Goal: Task Accomplishment & Management: Manage account settings

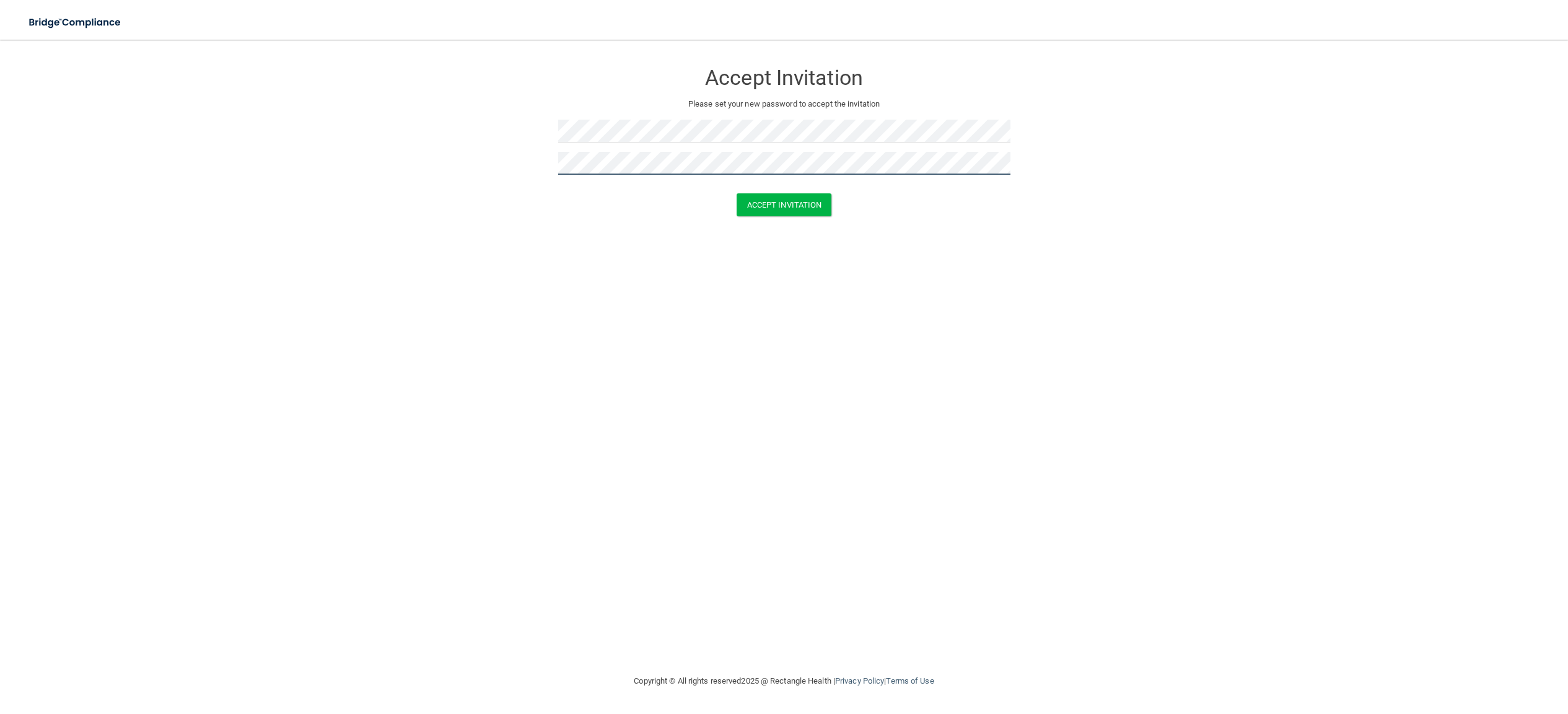
click at [736, 194] on button "Accept Invitation" at bounding box center [784, 205] width 96 height 23
click at [466, 157] on form "Accept Invitation Please set your new password to accept the invitation Token i…" at bounding box center [784, 150] width 1518 height 197
click at [788, 248] on form "Accept Invitation Please set your new password to accept the invitation Token i…" at bounding box center [784, 150] width 1518 height 197
click at [784, 222] on button "Accept Invitation" at bounding box center [784, 222] width 96 height 23
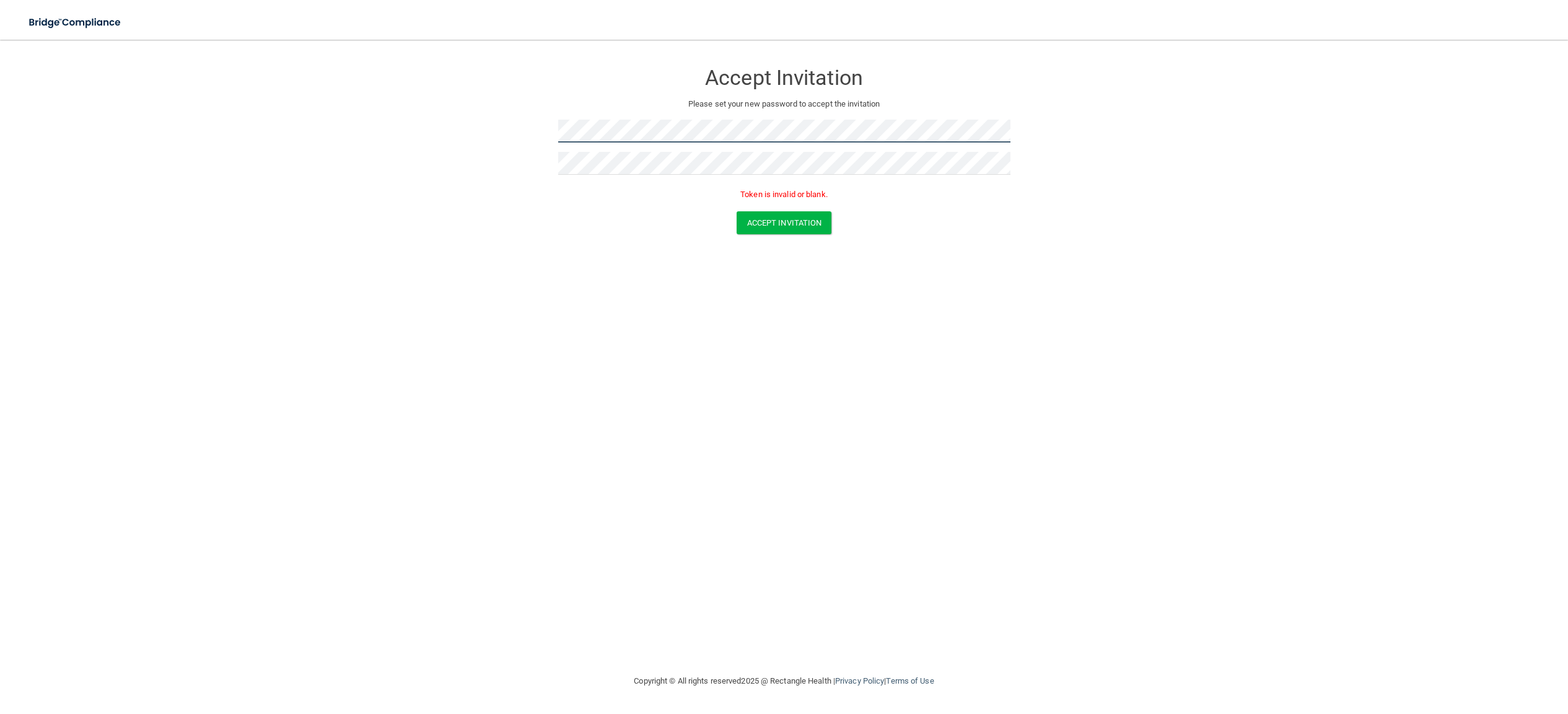
click at [491, 136] on form "Accept Invitation Please set your new password to accept the invitation Token i…" at bounding box center [784, 150] width 1518 height 197
click at [514, 162] on form "Accept Invitation Please set your new password to accept the invitation Token i…" at bounding box center [784, 150] width 1518 height 197
click at [447, 164] on form "Accept Invitation Please set your new password to accept the invitation Token i…" at bounding box center [784, 150] width 1518 height 197
click at [736, 211] on button "Accept Invitation" at bounding box center [784, 222] width 96 height 23
click at [769, 221] on button "Accept Invitation" at bounding box center [784, 222] width 96 height 23
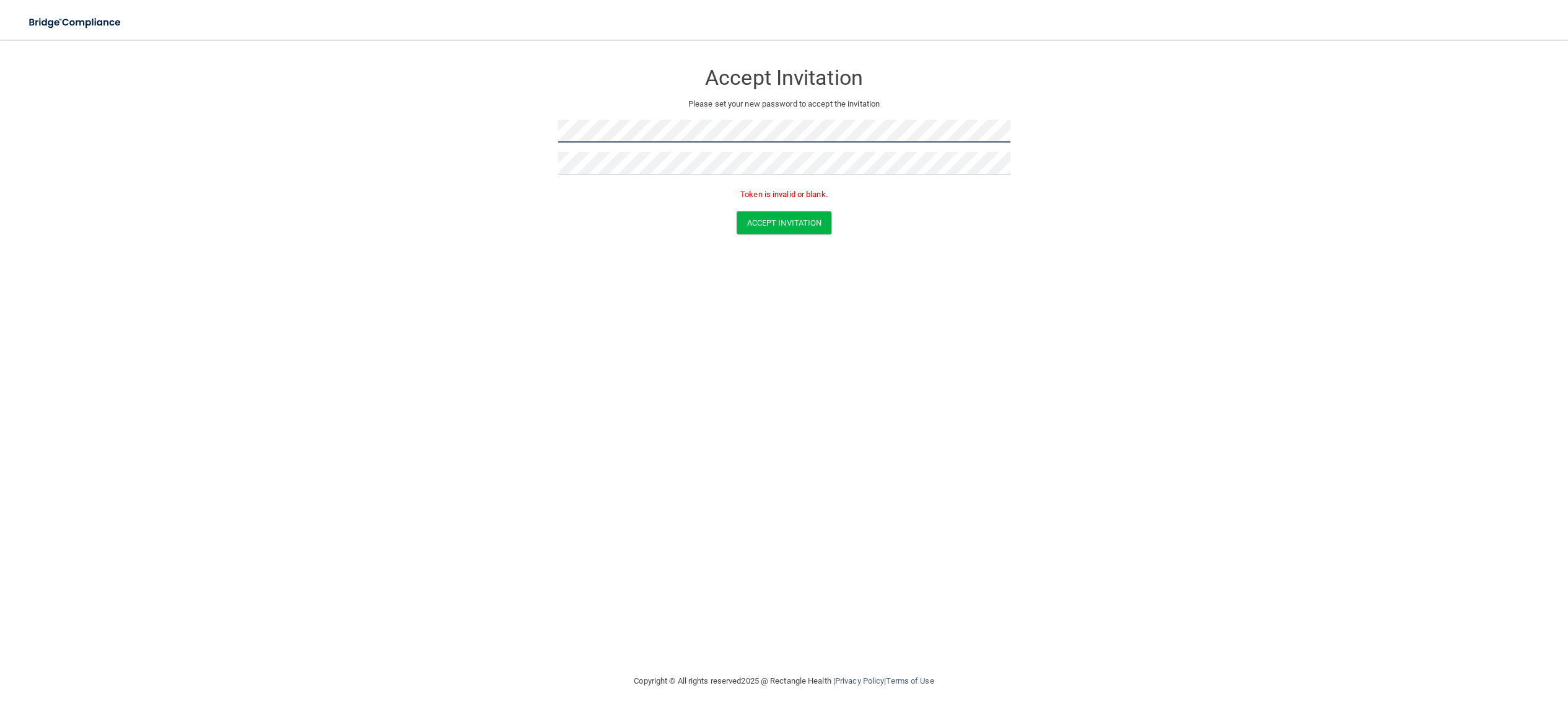
click at [518, 129] on form "Accept Invitation Please set your new password to accept the invitation Token i…" at bounding box center [784, 150] width 1518 height 197
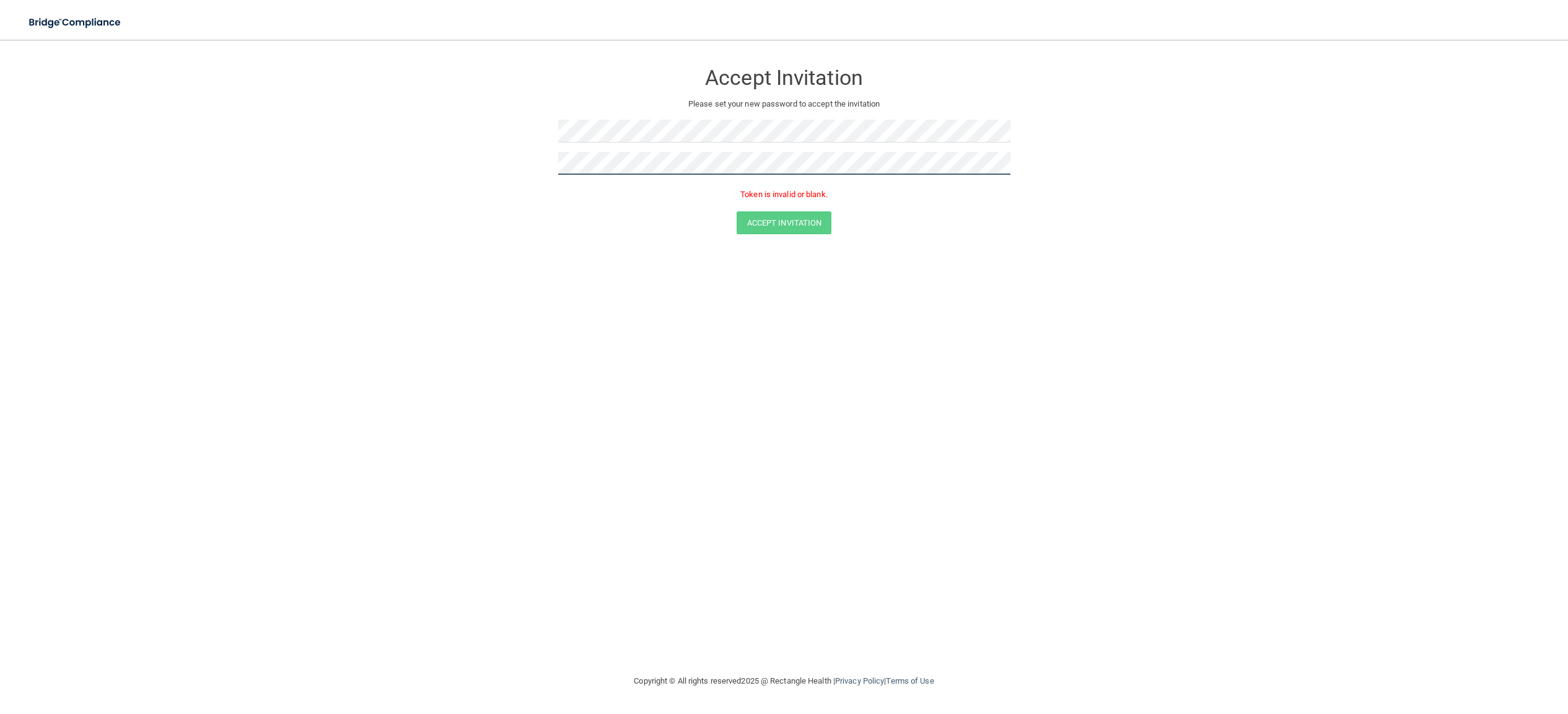
click at [530, 156] on form "Accept Invitation Please set your new password to accept the invitation Token i…" at bounding box center [784, 150] width 1518 height 197
click at [523, 167] on form "Accept Invitation Please set your new password to accept the invitation Passwor…" at bounding box center [784, 161] width 1518 height 218
click at [736, 211] on button "Accept Invitation" at bounding box center [784, 222] width 96 height 23
click at [543, 164] on form "Accept Invitation Please set your new password to accept the invitation Token i…" at bounding box center [784, 150] width 1518 height 197
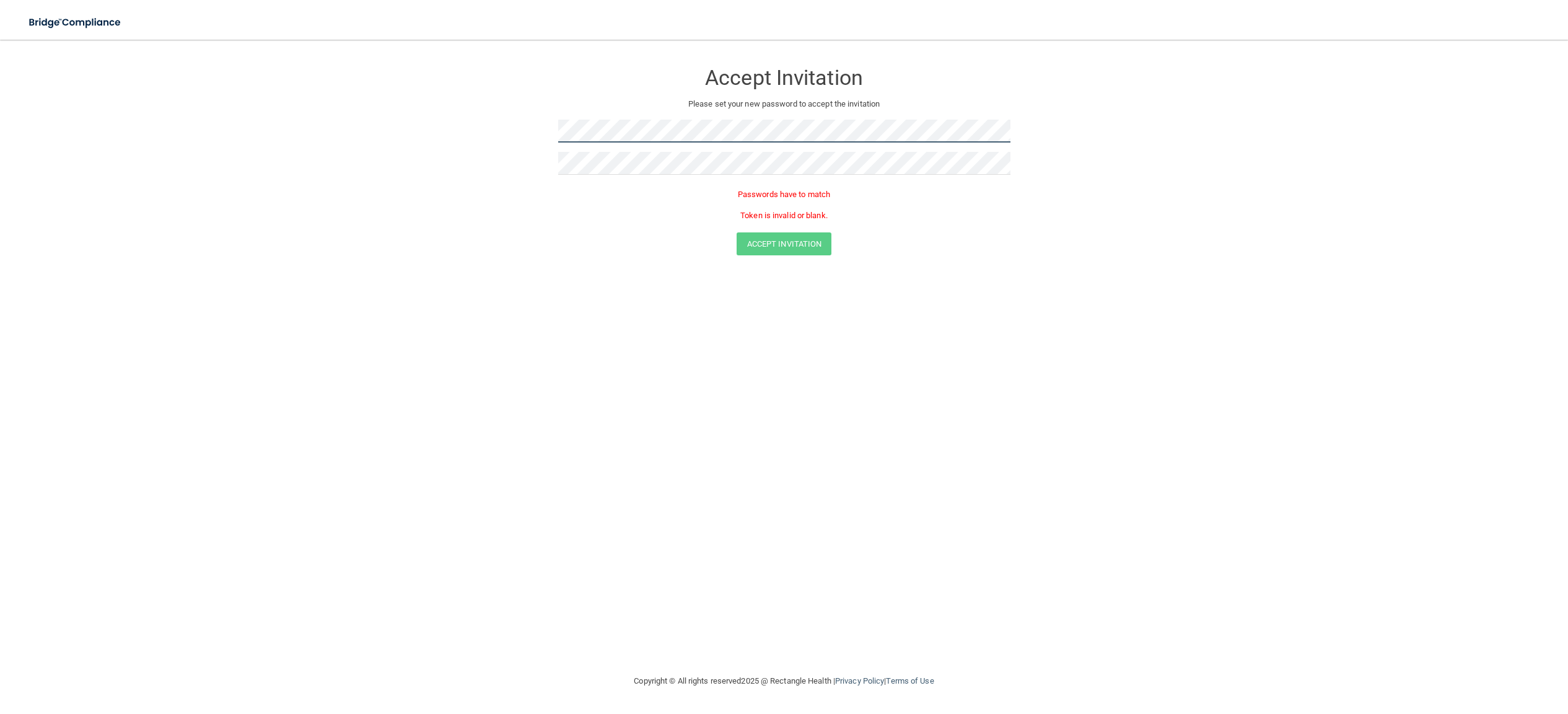
click at [519, 120] on form "Accept Invitation Please set your new password to accept the invitation Passwor…" at bounding box center [784, 161] width 1518 height 218
click at [788, 204] on button "Accept Invitation" at bounding box center [784, 205] width 96 height 23
click at [772, 212] on button "Accept Invitation" at bounding box center [784, 205] width 96 height 23
click at [637, 204] on div "Token is invalid or blank." at bounding box center [784, 198] width 452 height 27
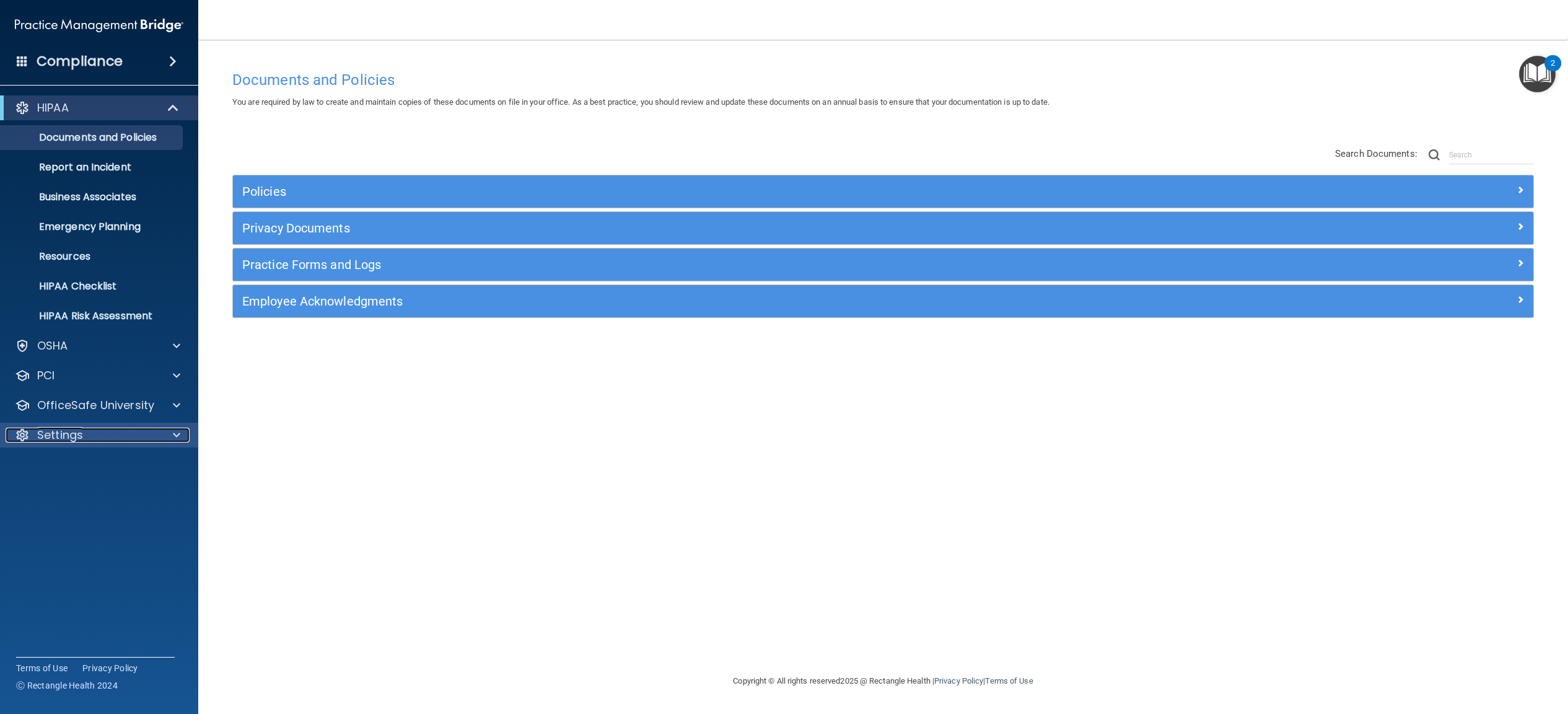
click at [63, 439] on p "Settings" at bounding box center [59, 435] width 46 height 15
click at [75, 558] on p "Sign Out" at bounding box center [92, 553] width 169 height 12
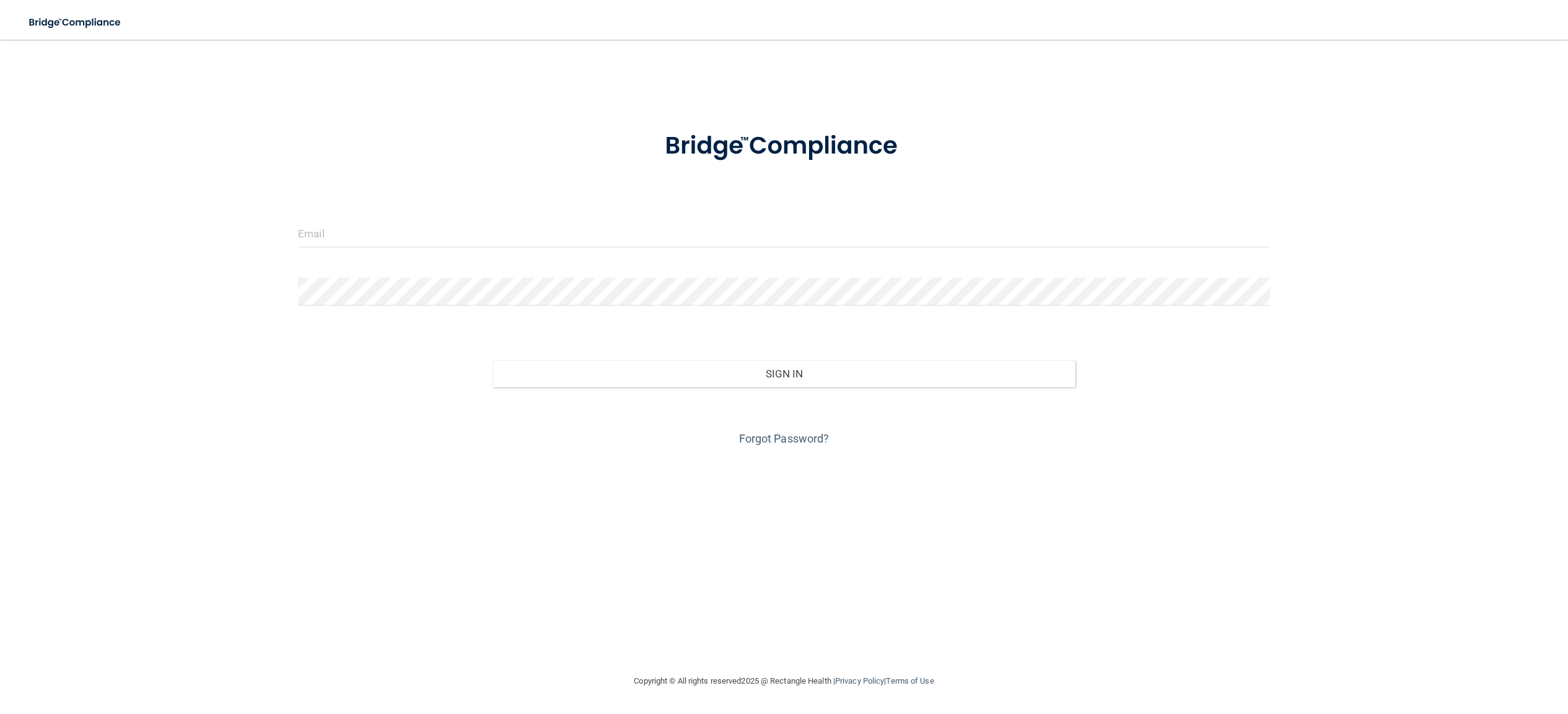
click at [586, 209] on form "Invalid email/password. You don't have permission to access that page. Sign In …" at bounding box center [784, 281] width 972 height 335
click at [527, 237] on input "email" at bounding box center [784, 233] width 972 height 28
type input "tamig@beoptimal.com"
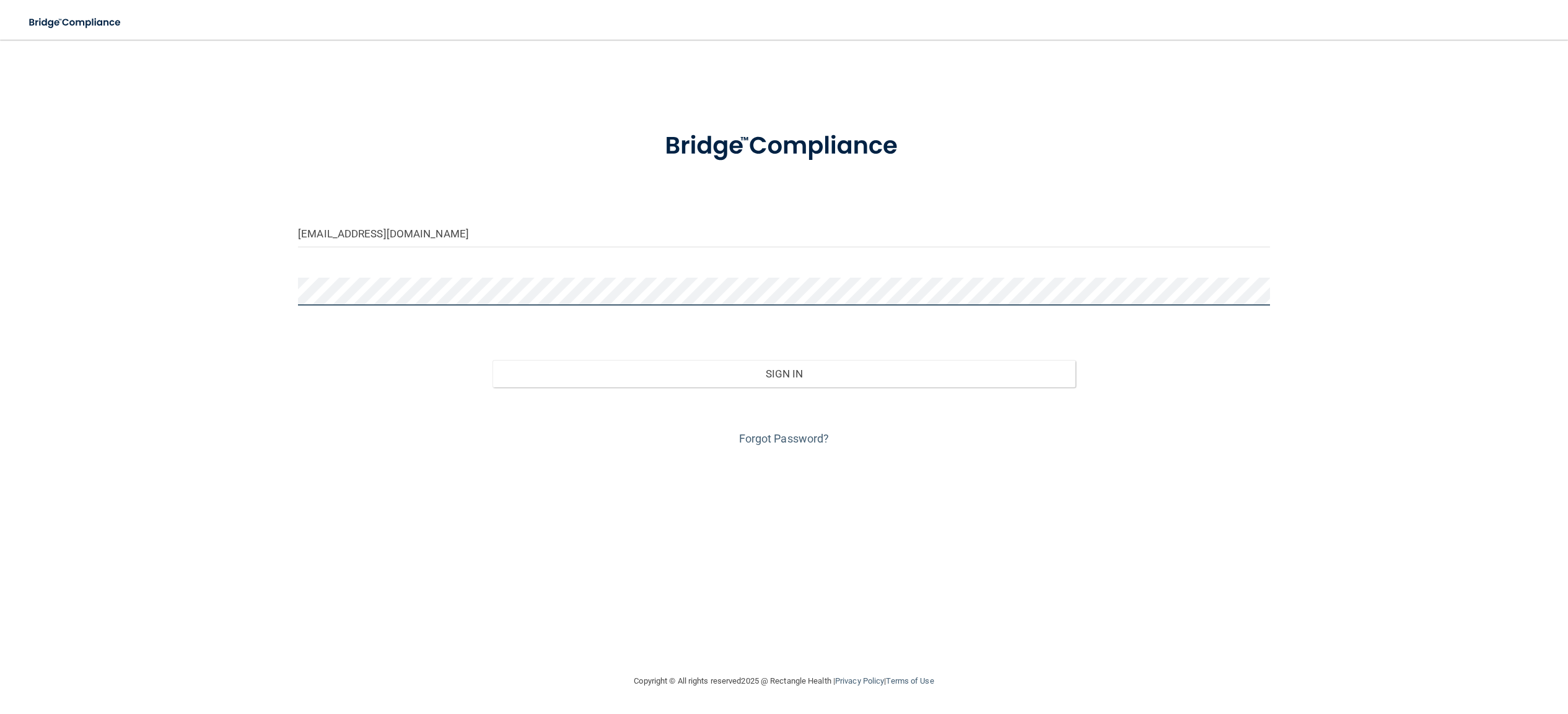
click at [492, 360] on button "Sign In" at bounding box center [784, 373] width 583 height 27
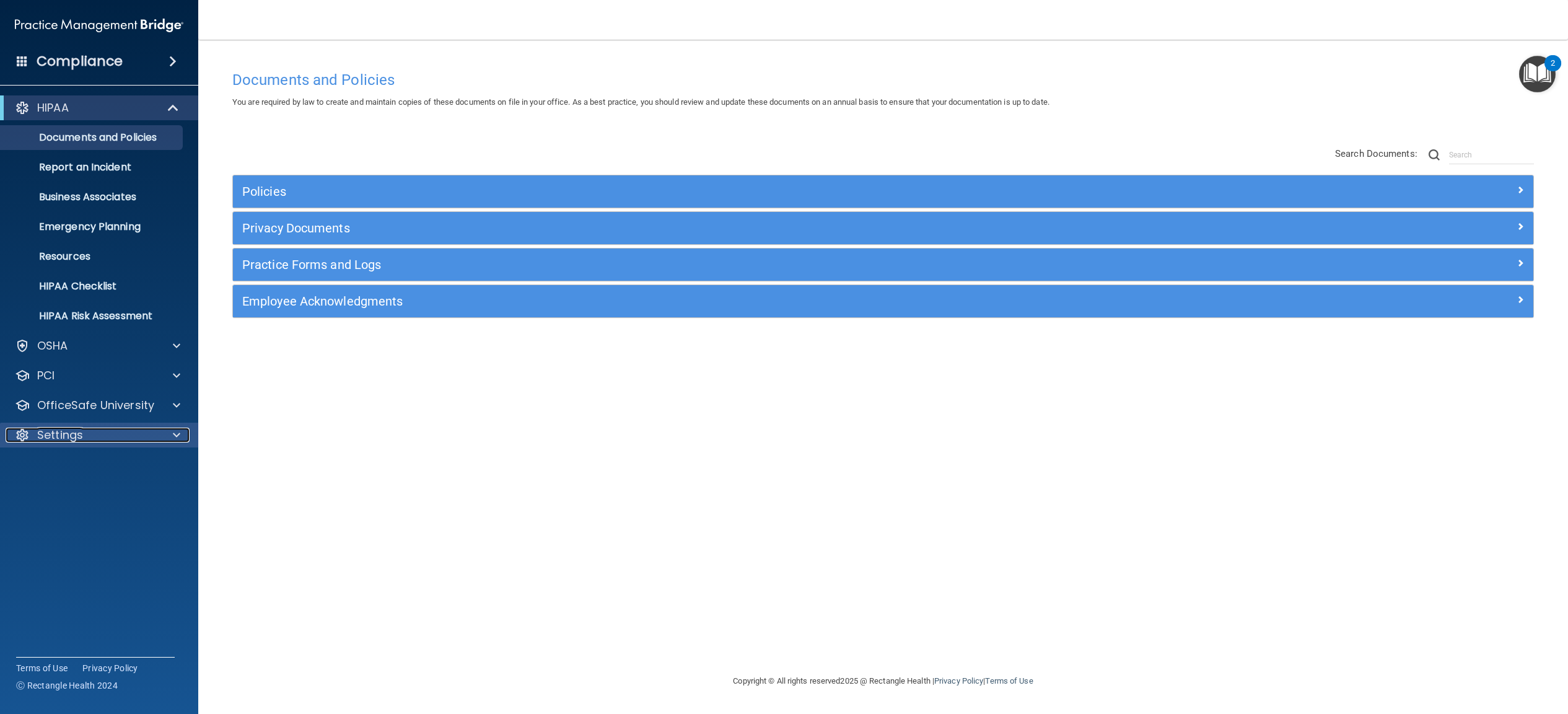
click at [169, 433] on div at bounding box center [174, 435] width 31 height 15
click at [72, 496] on p "My Users" at bounding box center [92, 494] width 169 height 12
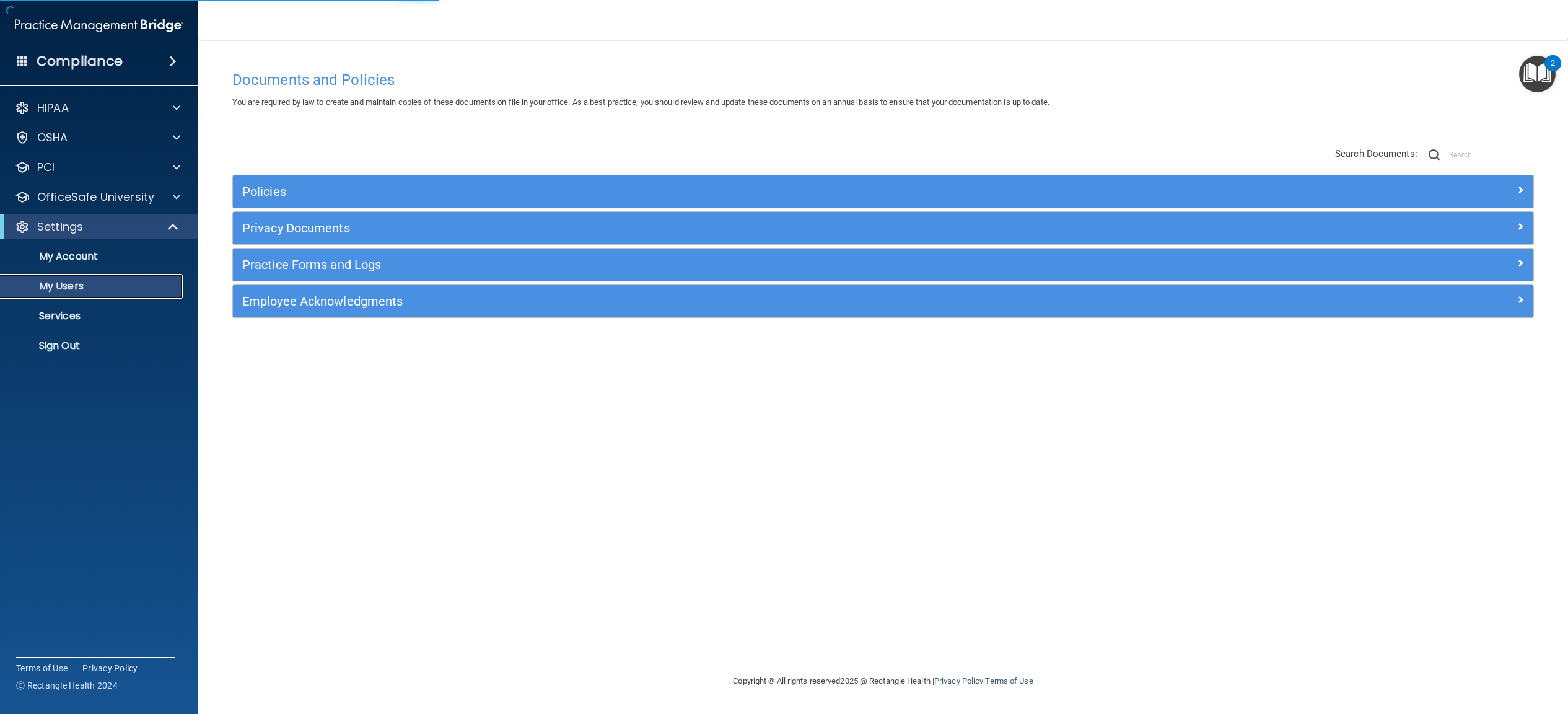
select select "20"
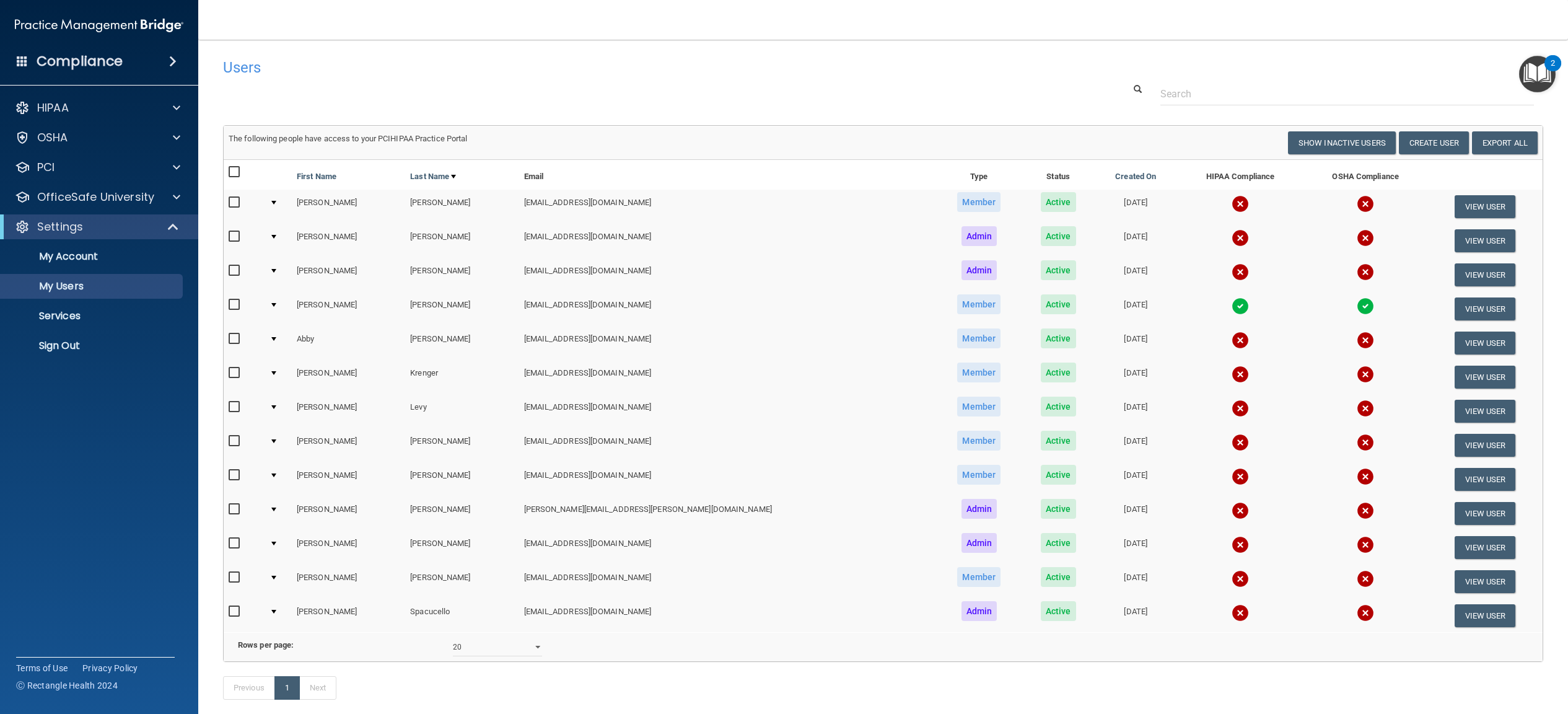
click at [235, 238] on input "checkbox" at bounding box center [236, 237] width 14 height 10
checkbox input "true"
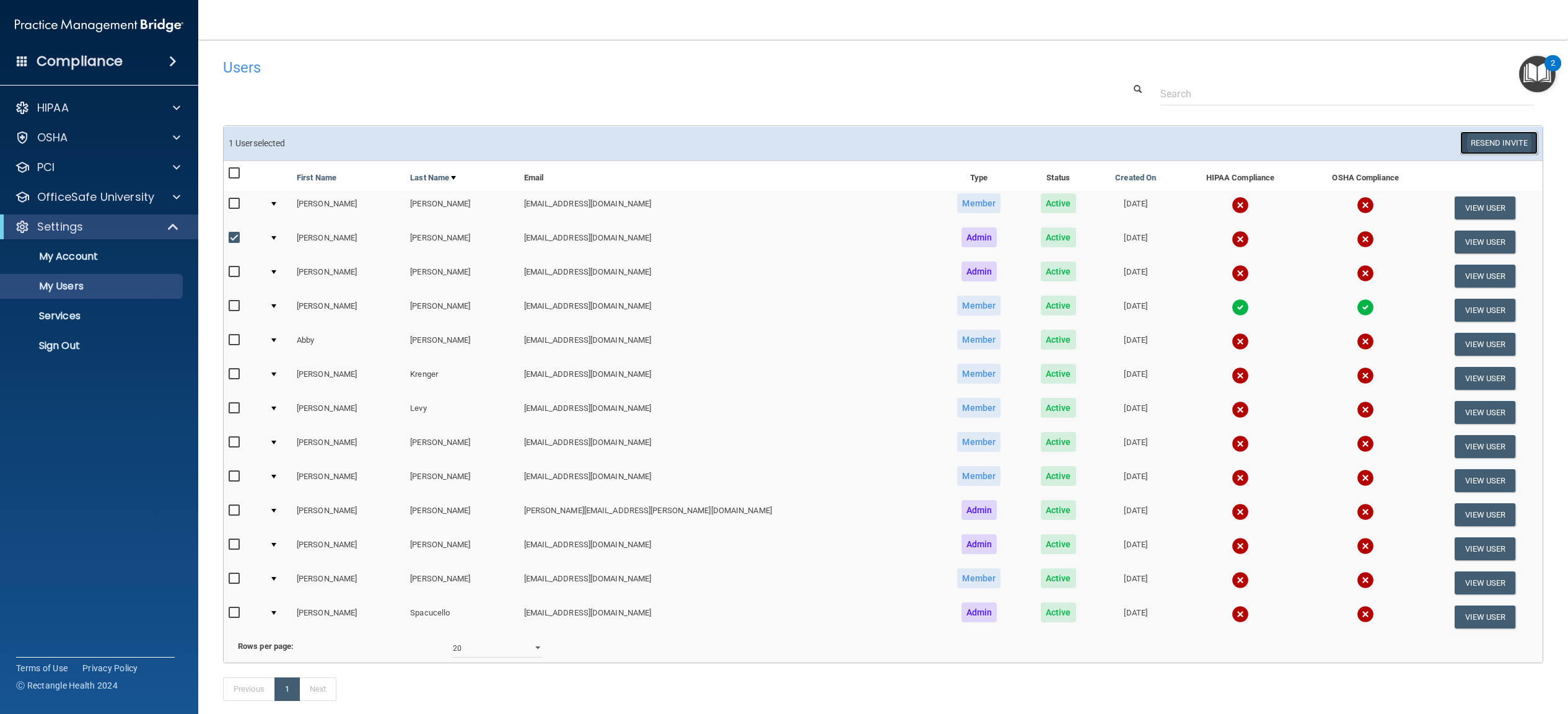
click at [1505, 142] on button "Resend Invite" at bounding box center [1499, 143] width 77 height 23
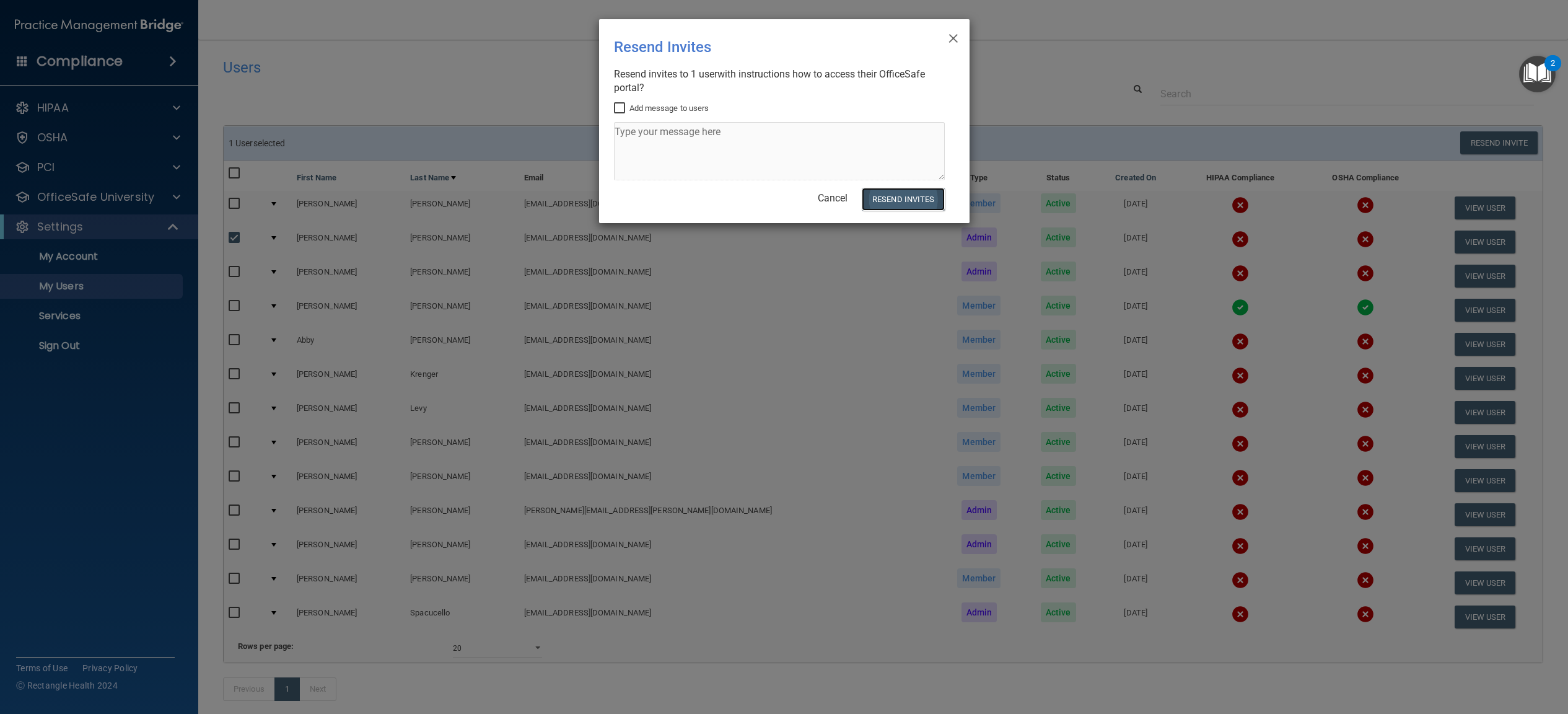
click at [888, 195] on button "Resend Invites" at bounding box center [902, 199] width 83 height 23
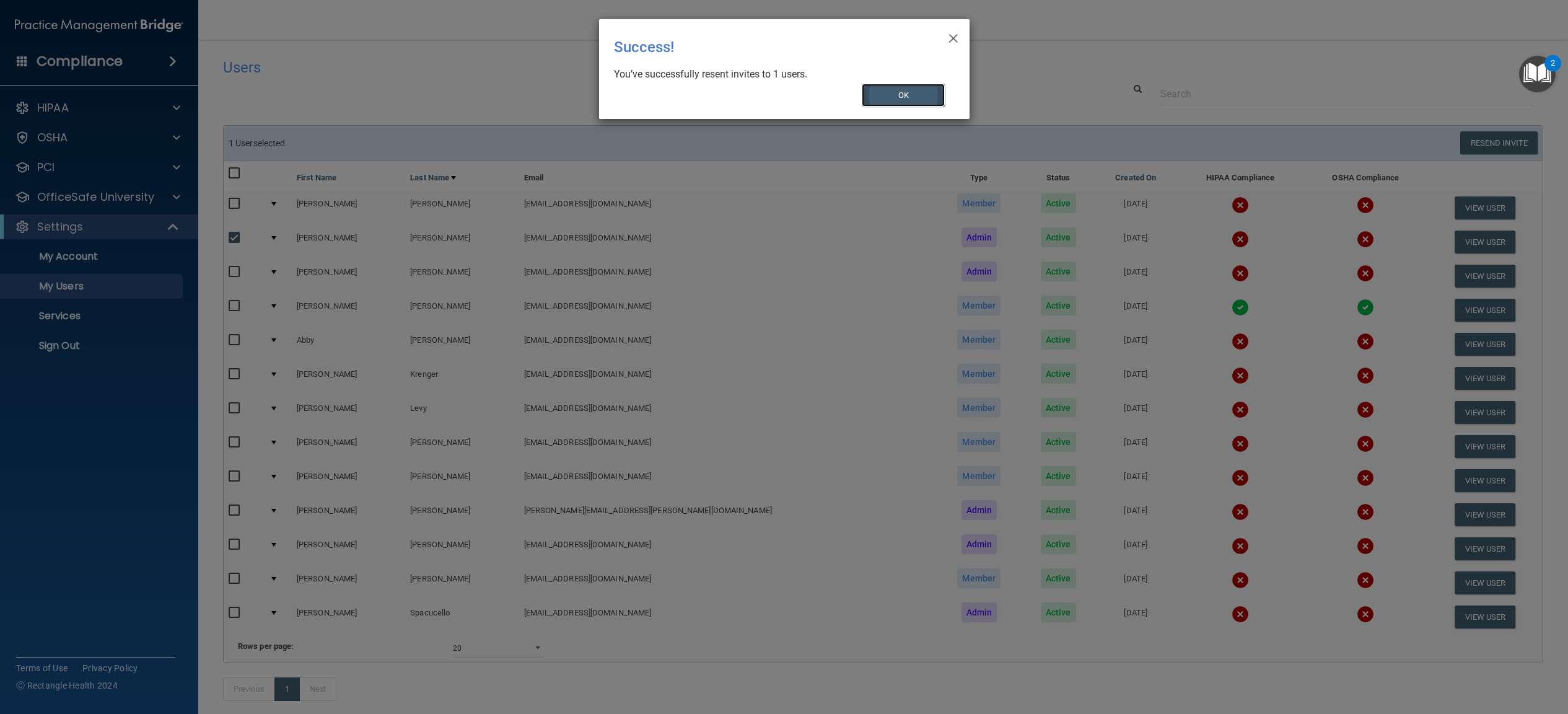
click at [892, 88] on button "OK" at bounding box center [902, 95] width 83 height 23
